Goal: Transaction & Acquisition: Purchase product/service

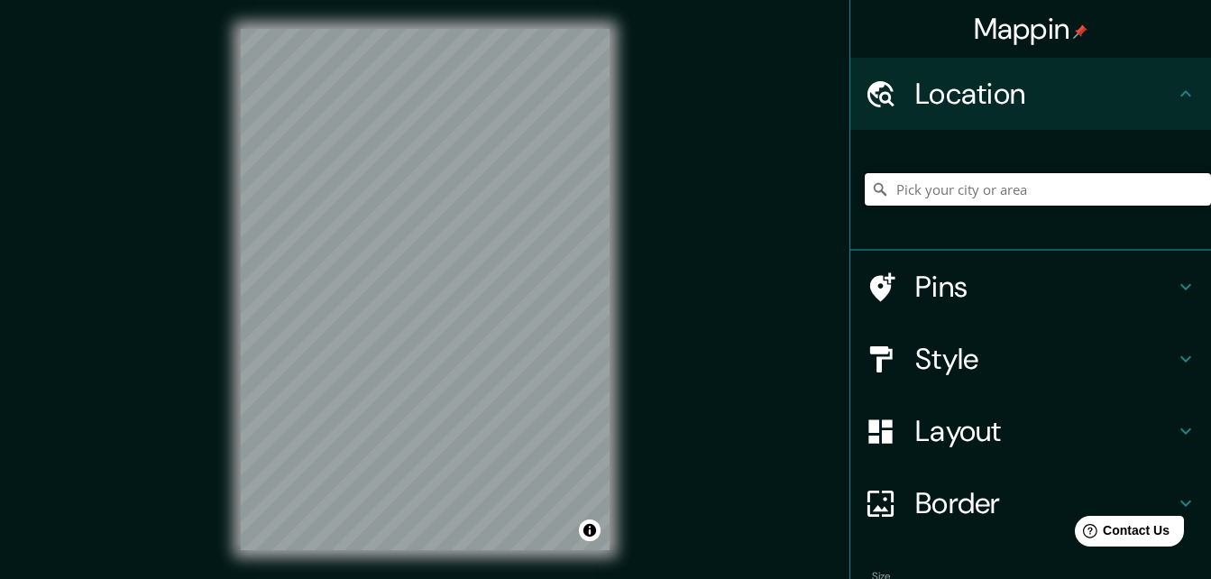
click at [960, 191] on input "Pick your city or area" at bounding box center [1038, 189] width 346 height 32
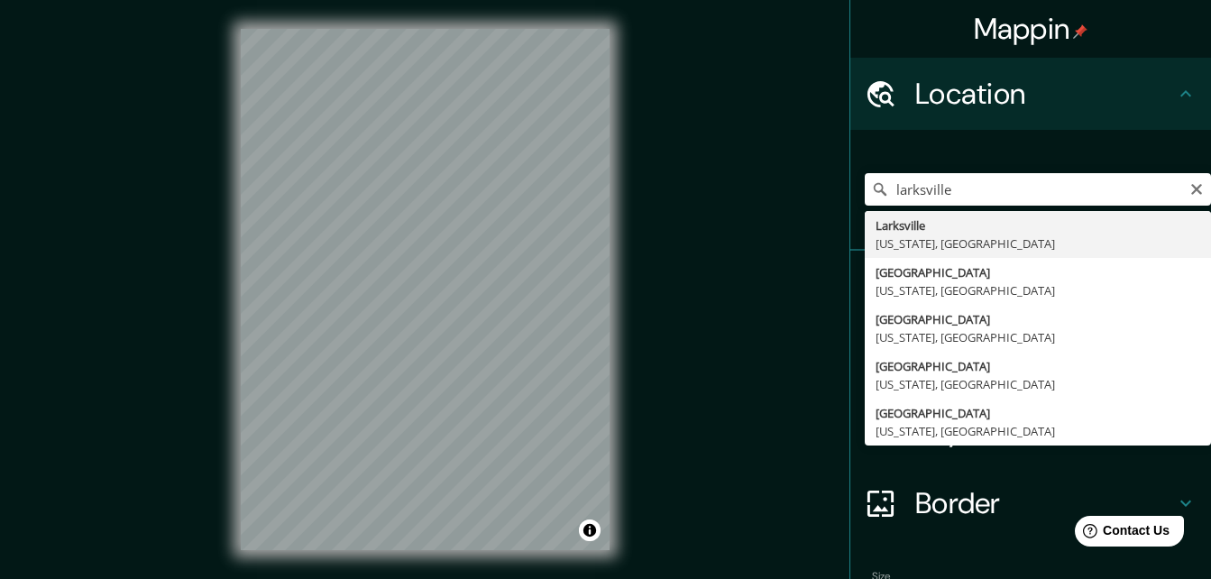
type input "[GEOGRAPHIC_DATA], [US_STATE], [GEOGRAPHIC_DATA]"
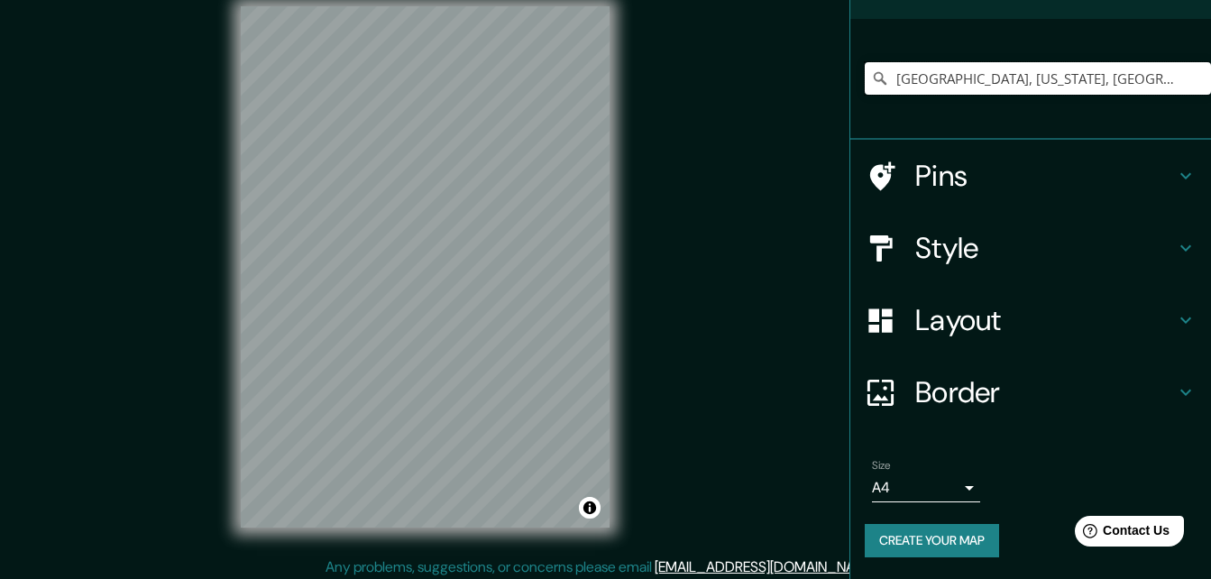
scroll to position [29, 0]
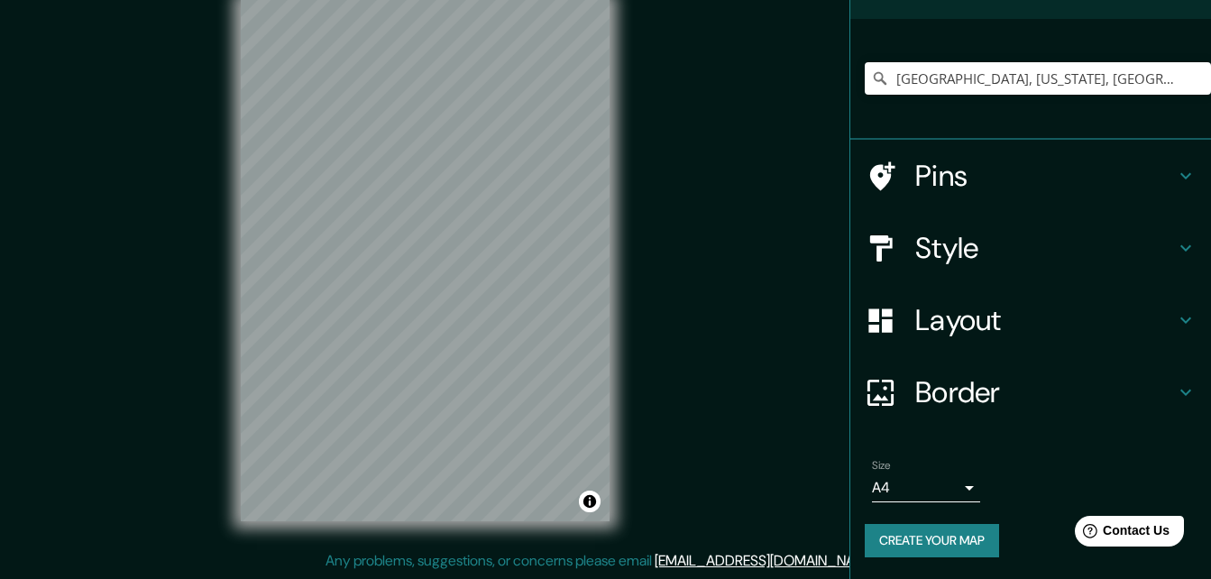
click at [913, 535] on button "Create your map" at bounding box center [932, 540] width 134 height 33
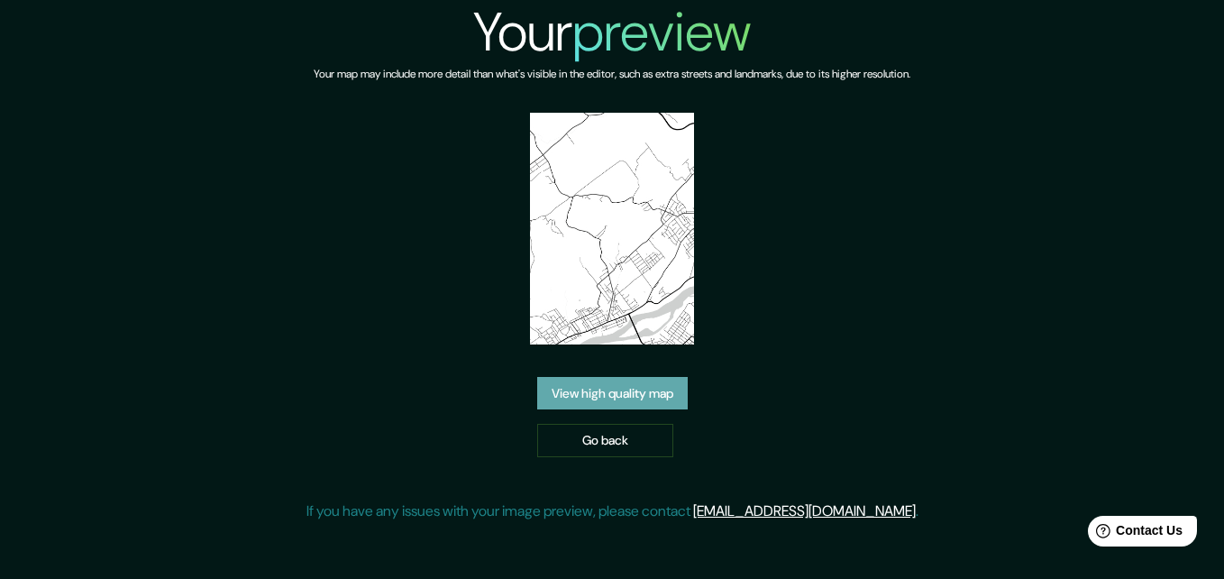
click at [651, 396] on link "View high quality map" at bounding box center [612, 393] width 151 height 33
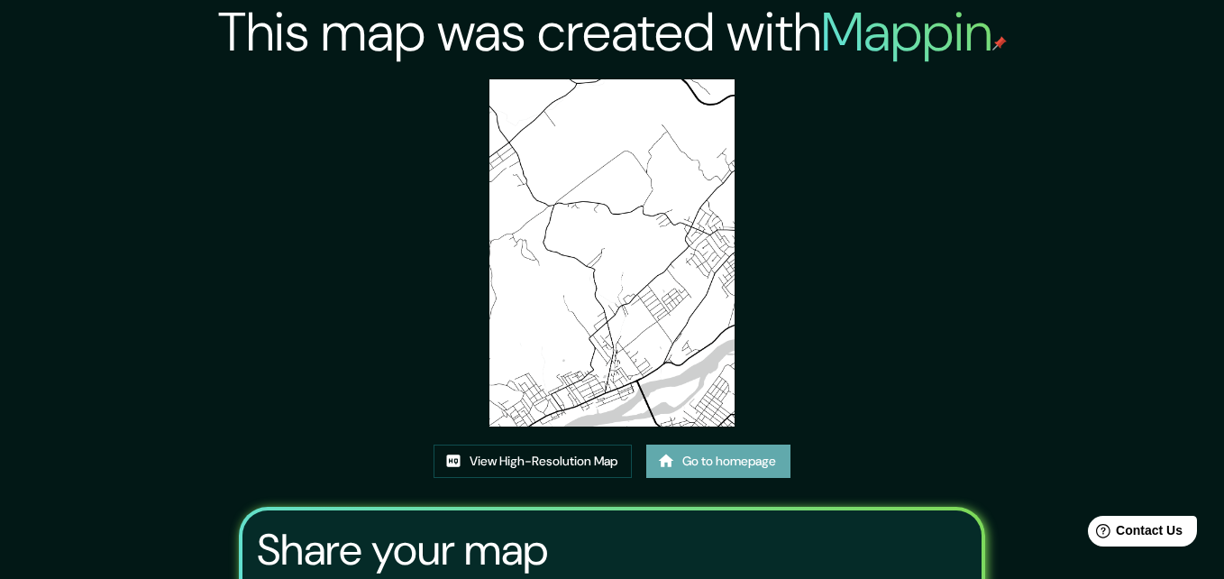
click at [729, 444] on link "Go to homepage" at bounding box center [718, 460] width 144 height 33
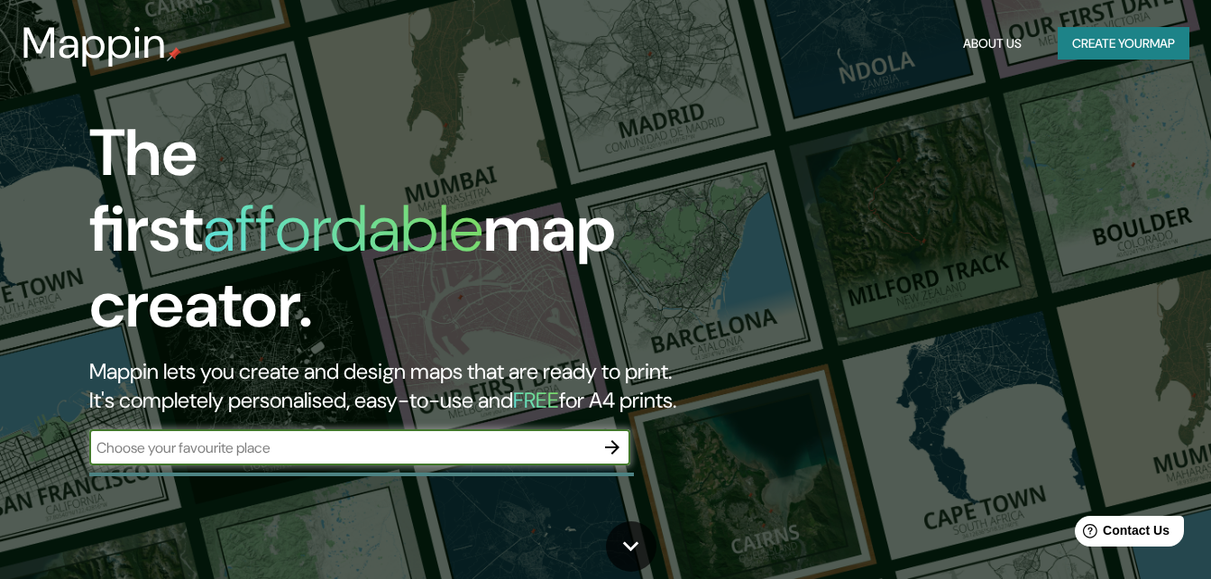
click at [576, 437] on input "text" at bounding box center [341, 447] width 505 height 21
type input "[GEOGRAPHIC_DATA] campus"
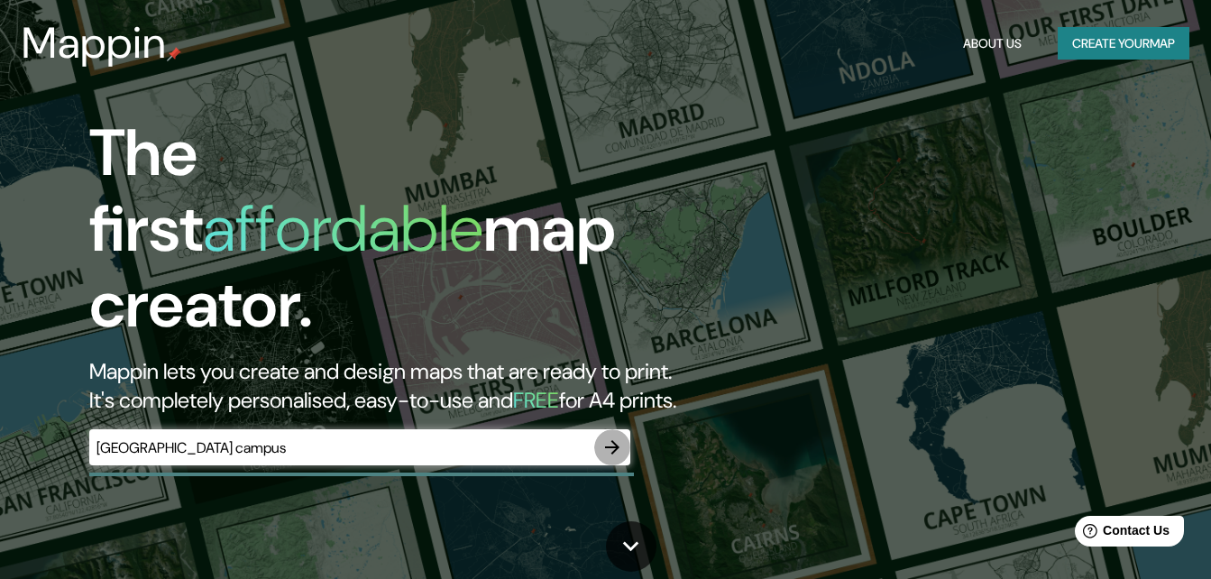
click at [600, 432] on button "button" at bounding box center [612, 447] width 36 height 36
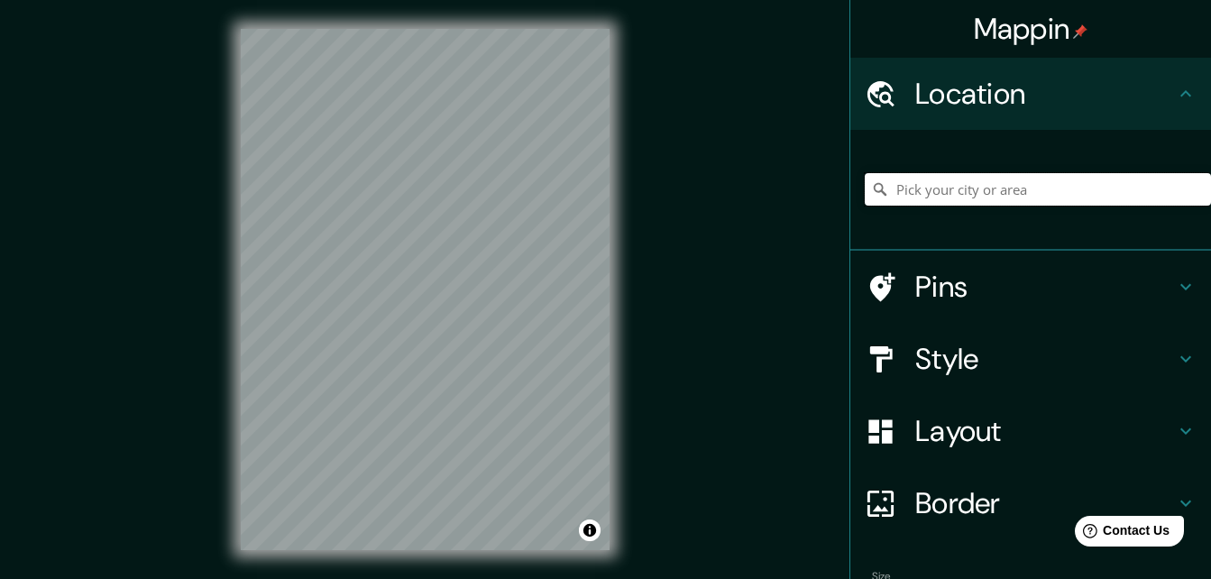
click at [984, 194] on input "Pick your city or area" at bounding box center [1038, 189] width 346 height 32
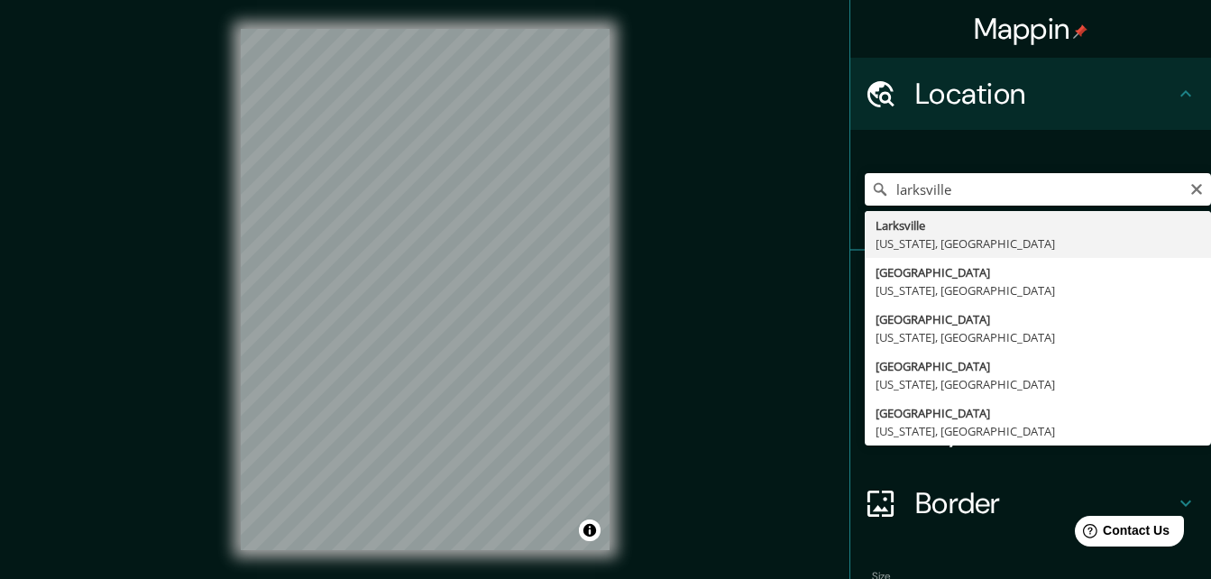
type input "[GEOGRAPHIC_DATA], [US_STATE], [GEOGRAPHIC_DATA]"
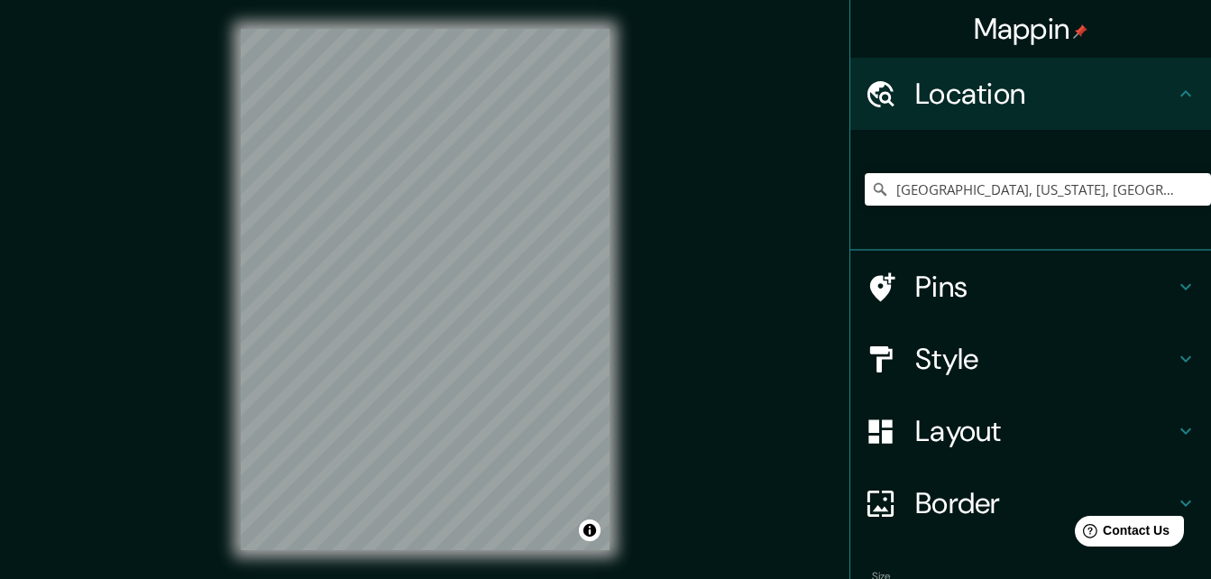
click at [636, 477] on div "© Mapbox © OpenStreetMap Improve this map" at bounding box center [425, 289] width 426 height 579
click at [571, 29] on div at bounding box center [425, 29] width 369 height 0
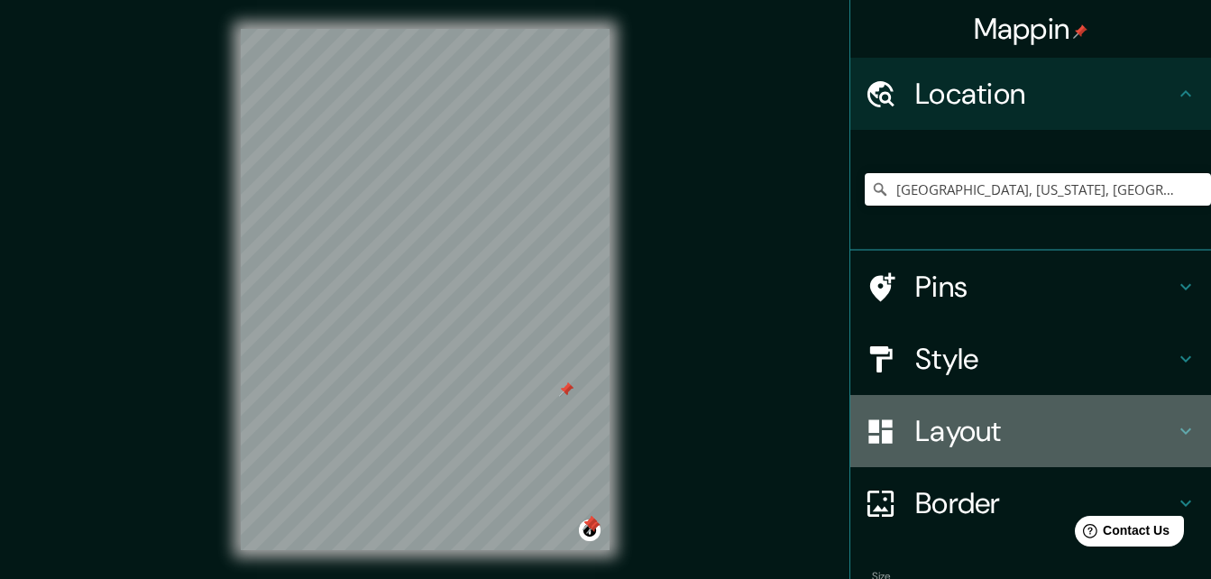
click at [929, 435] on h4 "Layout" at bounding box center [1045, 431] width 260 height 36
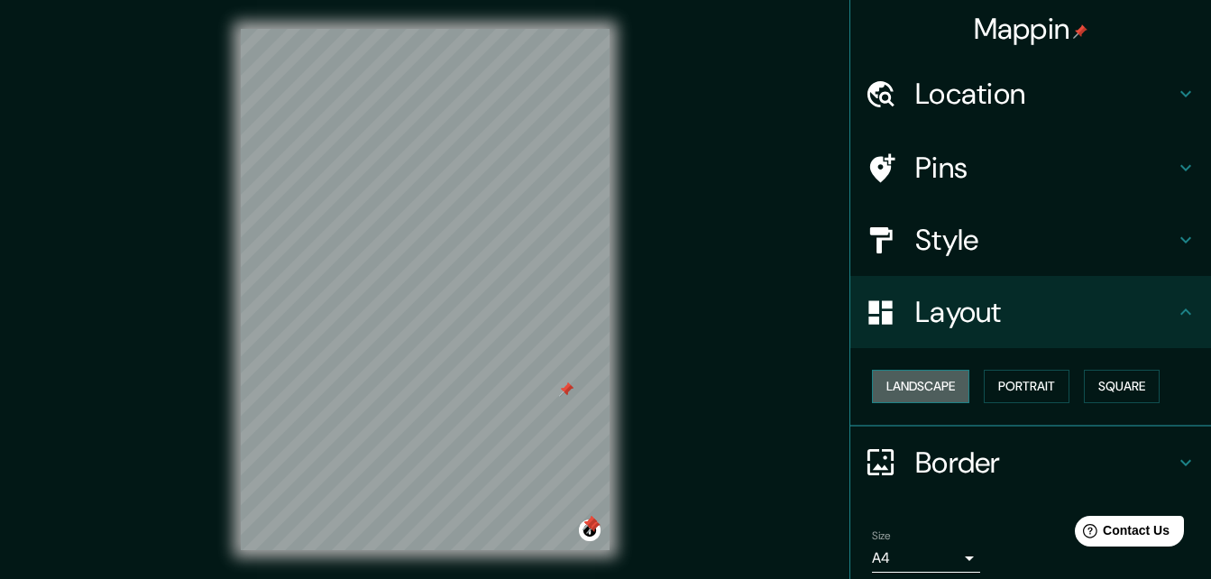
click at [903, 390] on button "Landscape" at bounding box center [920, 386] width 97 height 33
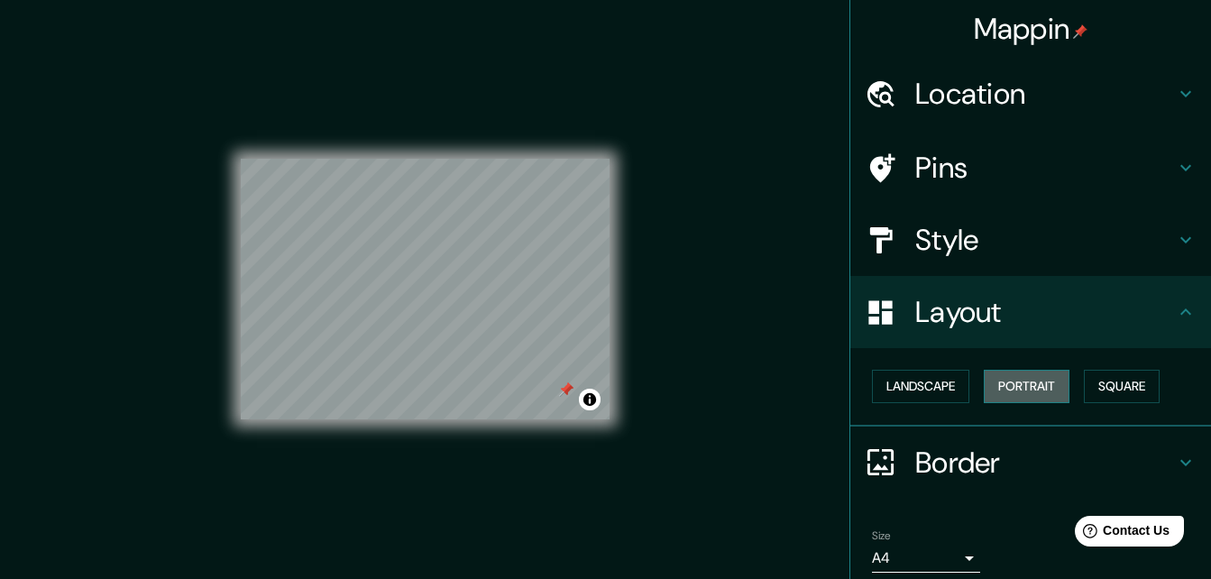
click at [997, 386] on button "Portrait" at bounding box center [1027, 386] width 86 height 33
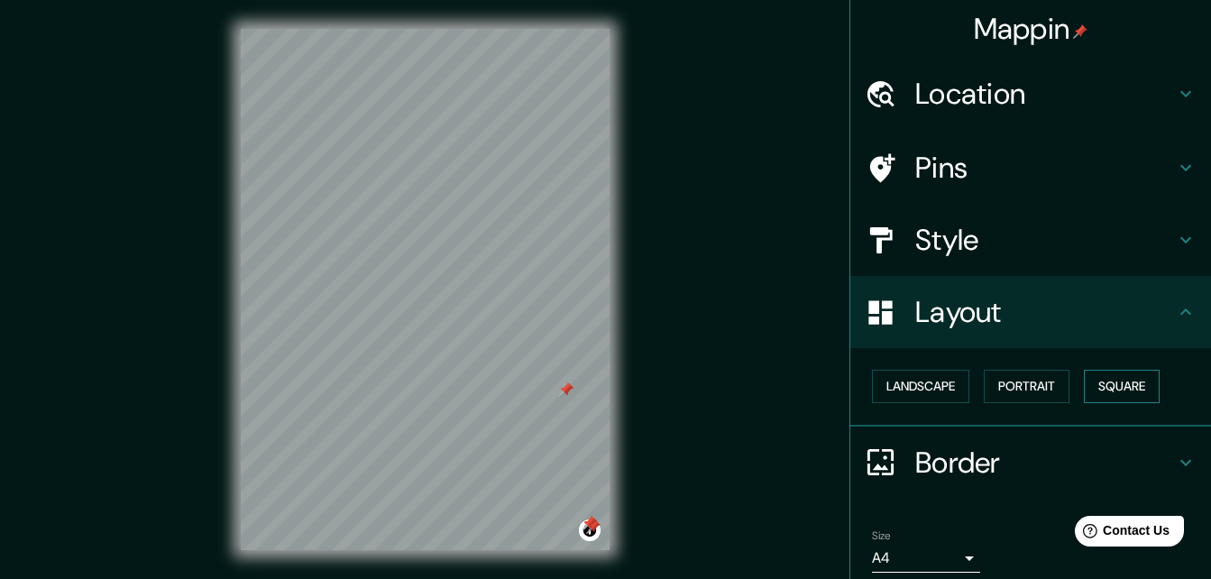
click at [1113, 388] on button "Square" at bounding box center [1122, 386] width 76 height 33
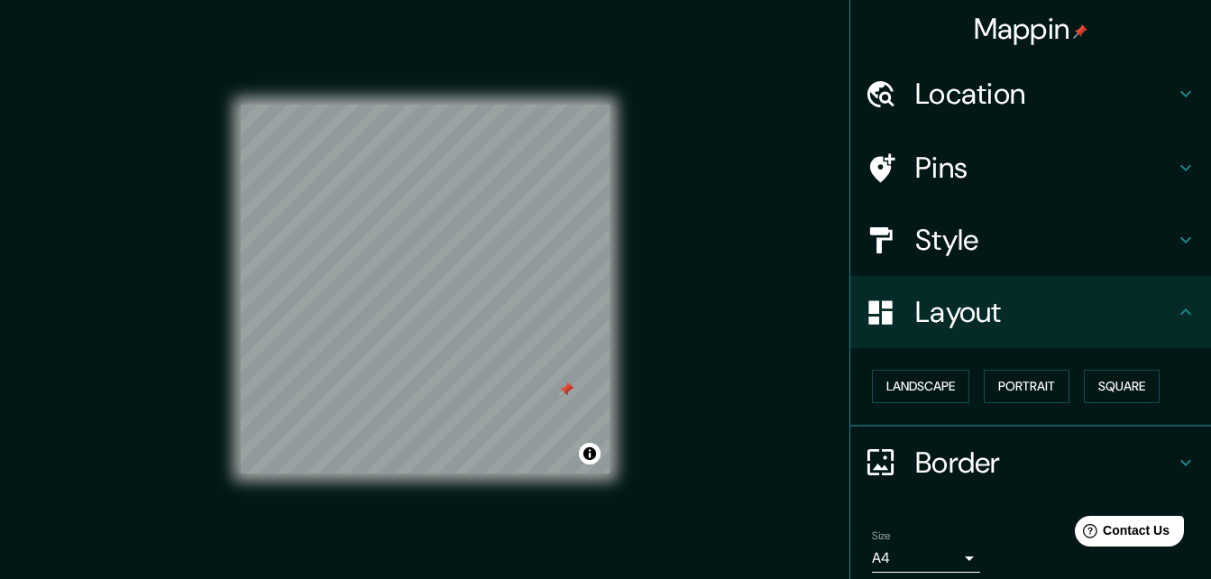
click at [915, 236] on h4 "Style" at bounding box center [1045, 240] width 260 height 36
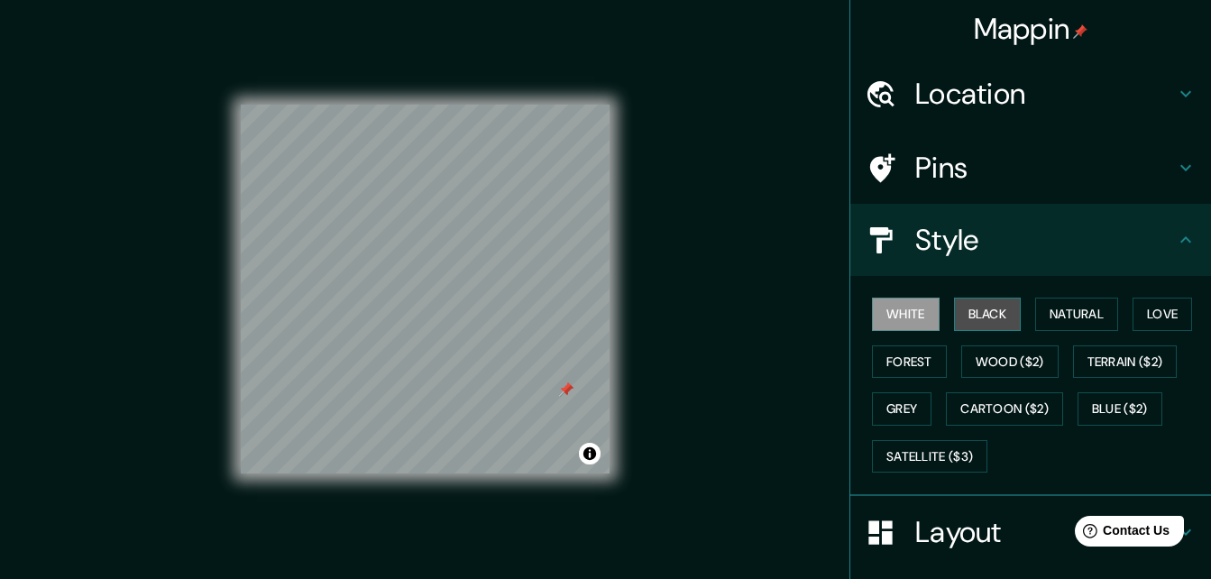
click at [954, 319] on button "Black" at bounding box center [988, 314] width 68 height 33
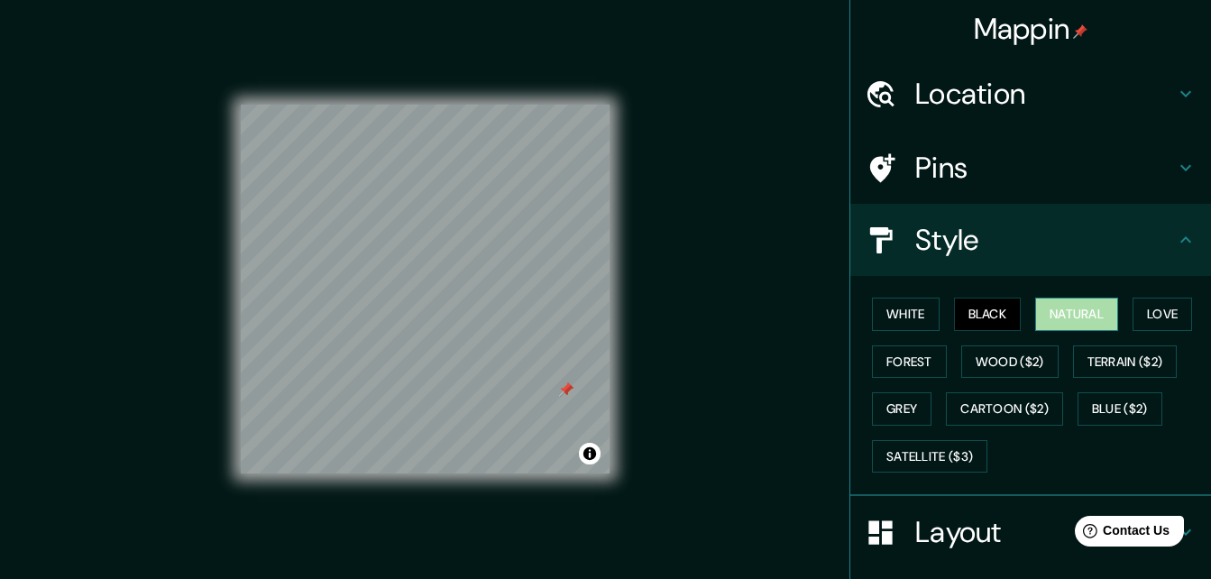
click at [1089, 314] on button "Natural" at bounding box center [1076, 314] width 83 height 33
click at [1147, 310] on button "Love" at bounding box center [1162, 314] width 60 height 33
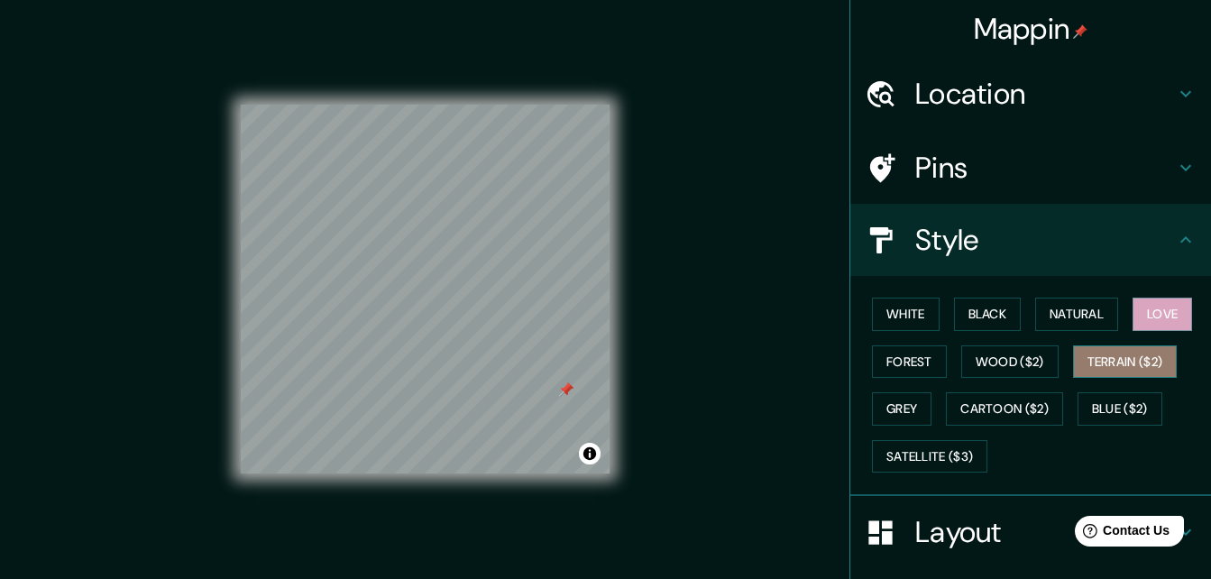
click at [1106, 361] on button "Terrain ($2)" at bounding box center [1125, 361] width 105 height 33
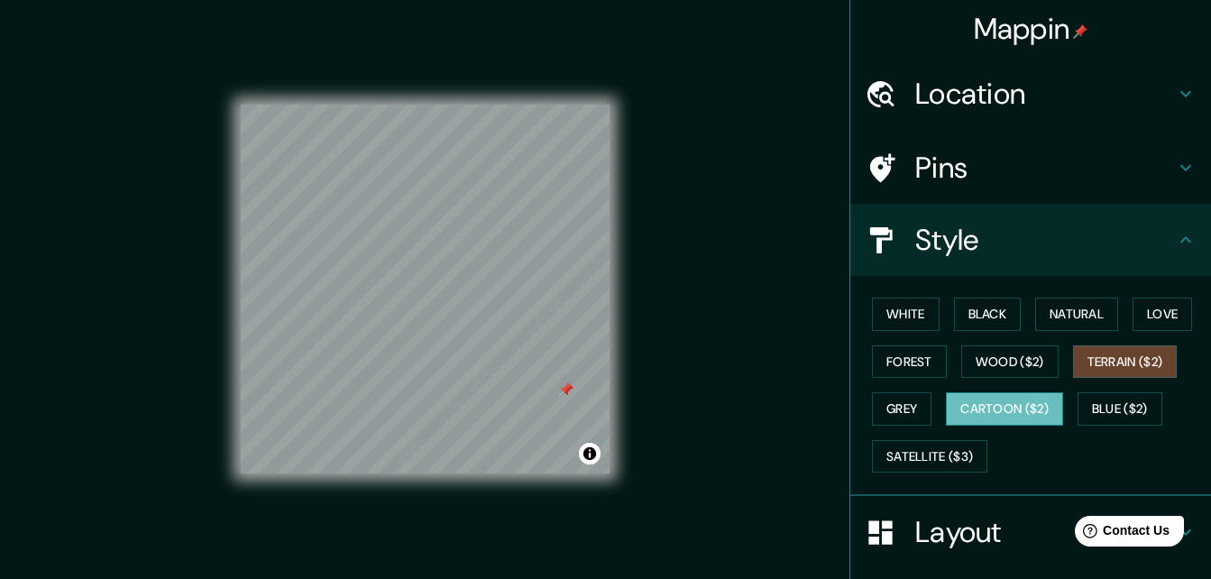
click at [1014, 401] on button "Cartoon ($2)" at bounding box center [1004, 408] width 117 height 33
click at [877, 411] on button "Grey" at bounding box center [902, 408] width 60 height 33
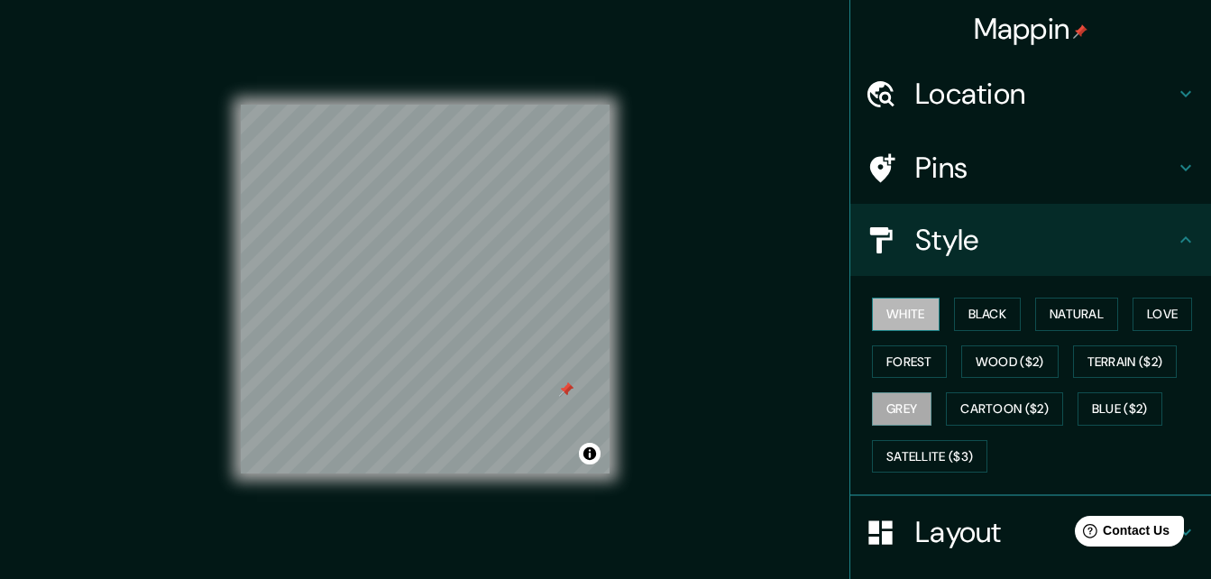
click at [888, 321] on button "White" at bounding box center [906, 314] width 68 height 33
click at [1144, 312] on button "Love" at bounding box center [1162, 314] width 60 height 33
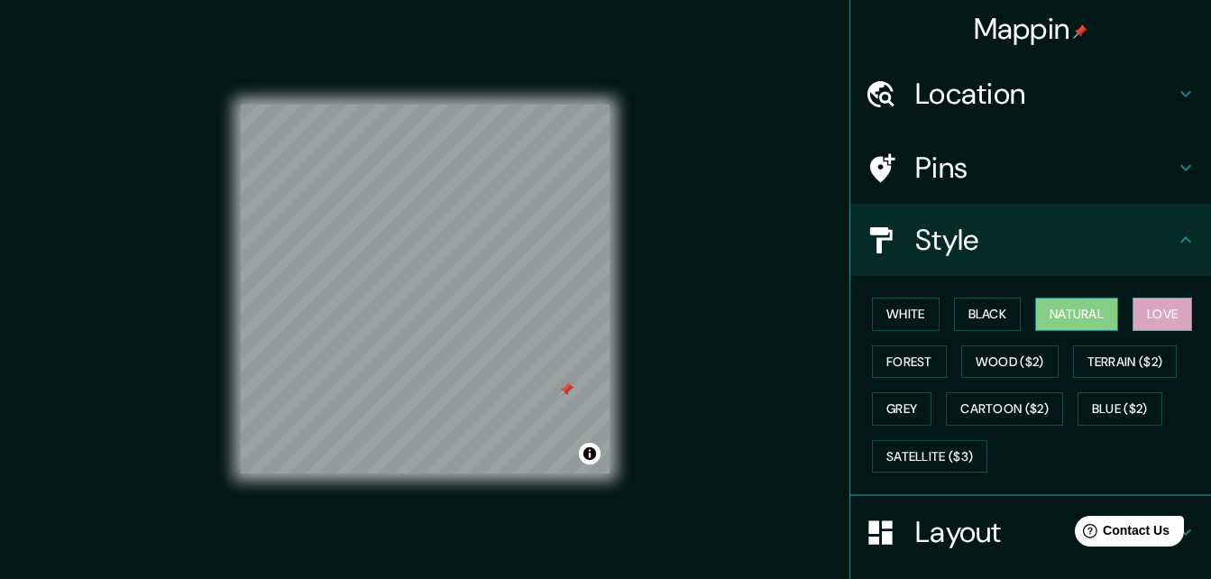
click at [1067, 309] on button "Natural" at bounding box center [1076, 314] width 83 height 33
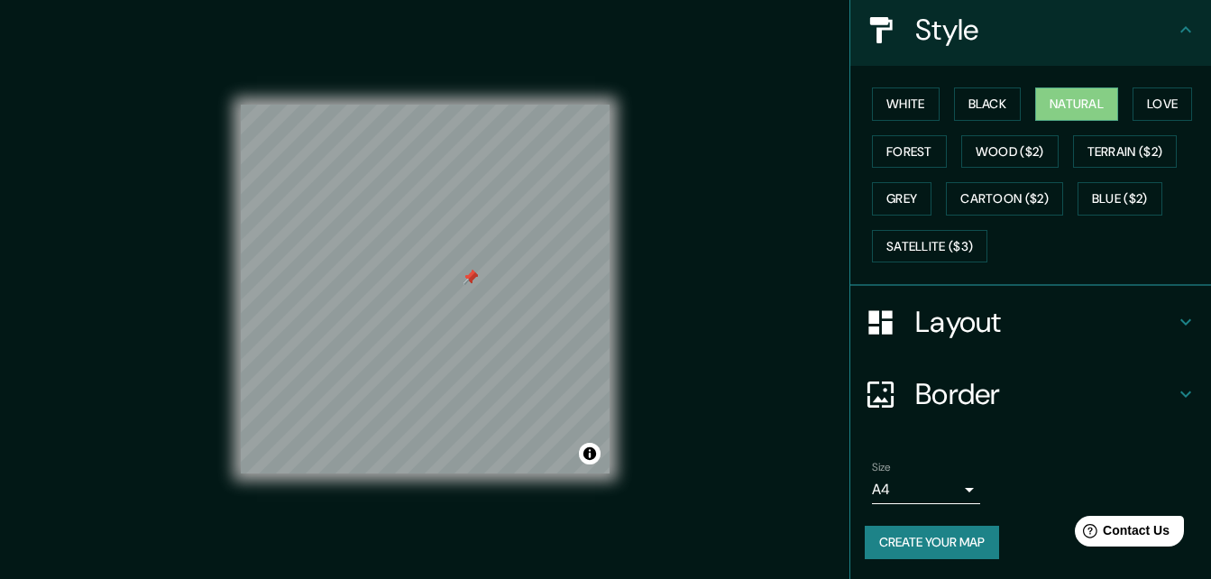
scroll to position [212, 0]
